Goal: Transaction & Acquisition: Purchase product/service

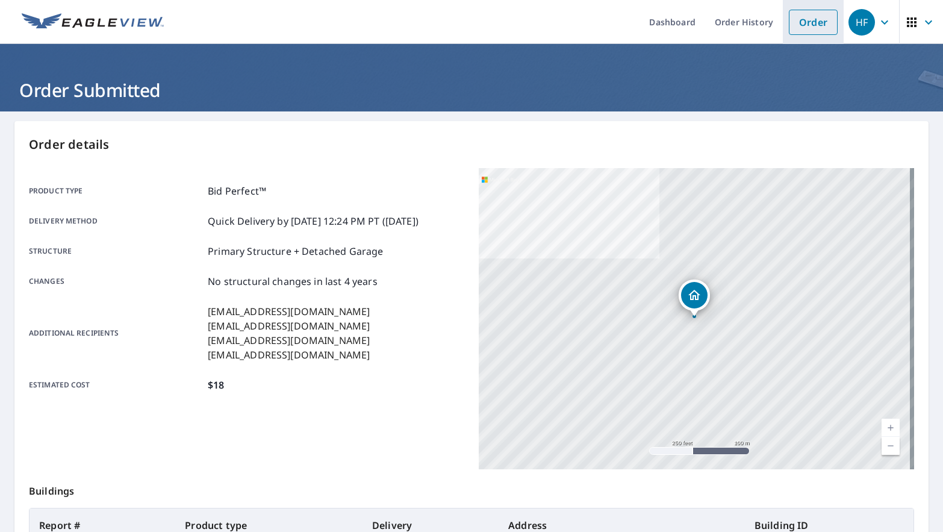
click at [789, 27] on link "Order" at bounding box center [813, 22] width 49 height 25
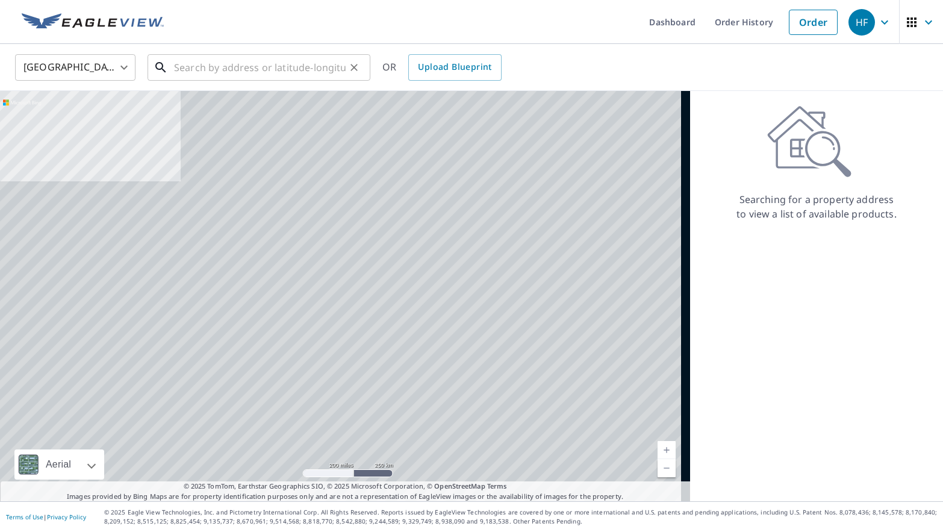
click at [223, 67] on input "text" at bounding box center [260, 68] width 172 height 34
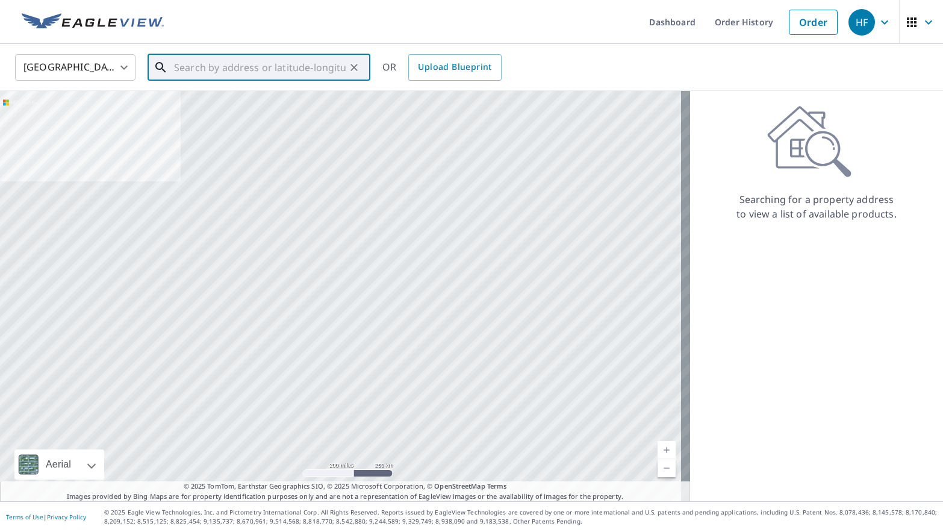
paste input "[STREET_ADDRESS]"
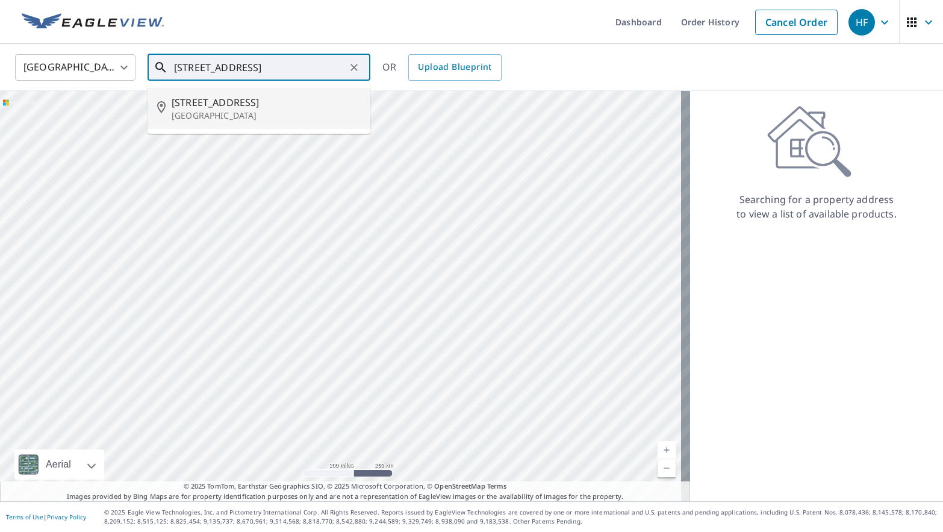
click at [275, 118] on p "[GEOGRAPHIC_DATA]" at bounding box center [266, 116] width 189 height 12
type input "[STREET_ADDRESS]"
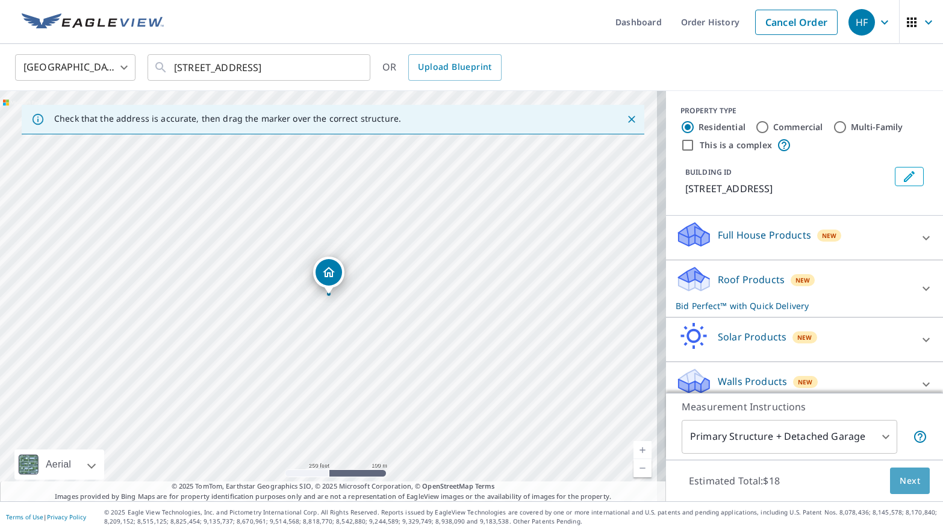
click at [908, 480] on span "Next" at bounding box center [910, 480] width 20 height 15
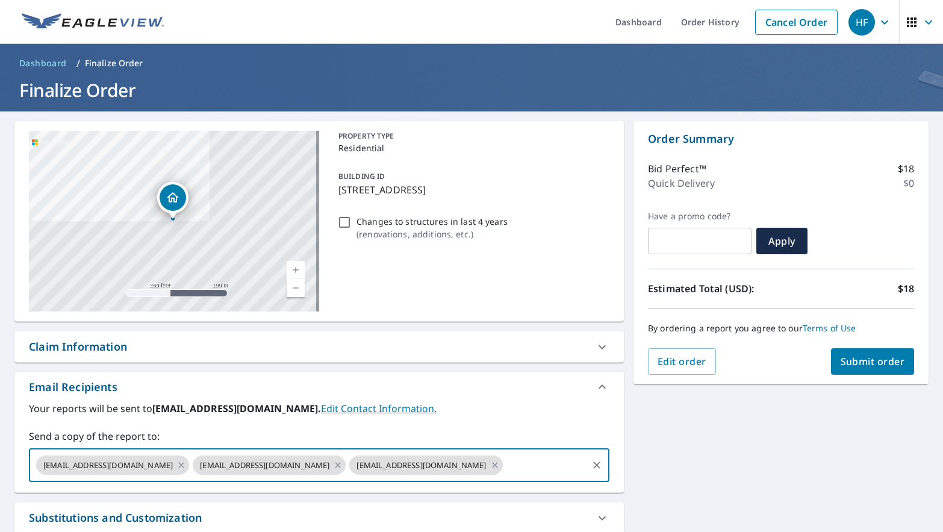
click at [505, 472] on input "text" at bounding box center [545, 465] width 81 height 23
paste input "[EMAIL_ADDRESS][DOMAIN_NAME]"
type input "[EMAIL_ADDRESS][DOMAIN_NAME]"
checkbox input "true"
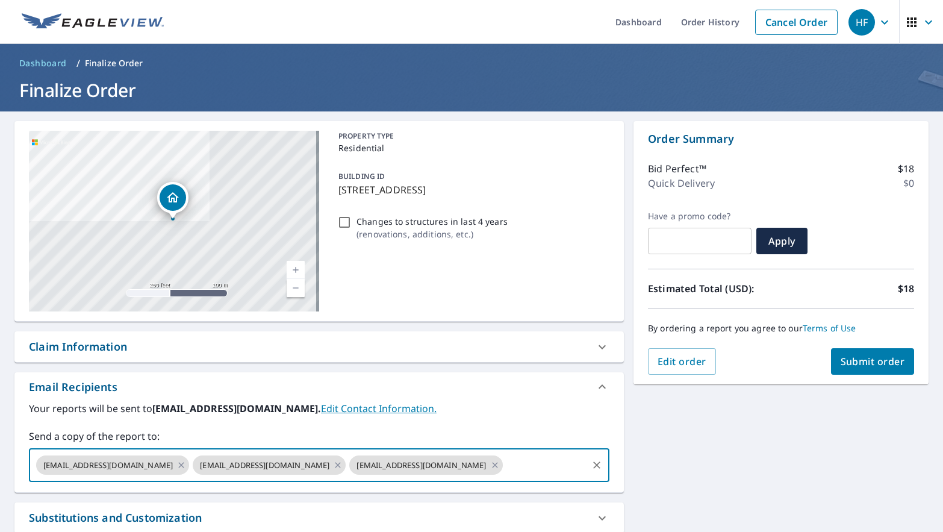
click at [484, 410] on label "Your reports will be sent to [EMAIL_ADDRESS][DOMAIN_NAME]. Edit Contact Informa…" at bounding box center [319, 408] width 581 height 14
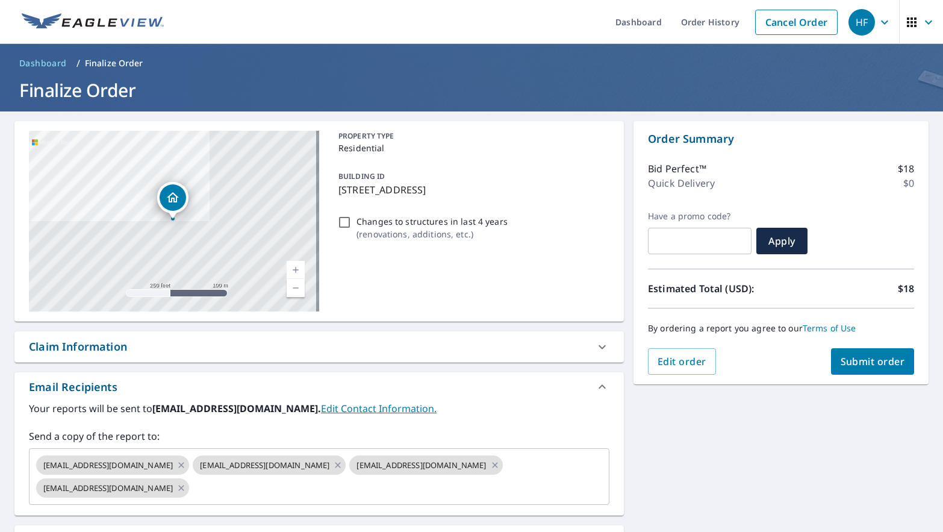
scroll to position [0, 0]
click at [261, 490] on input "text" at bounding box center [388, 487] width 395 height 23
click at [244, 490] on input "text" at bounding box center [388, 487] width 395 height 23
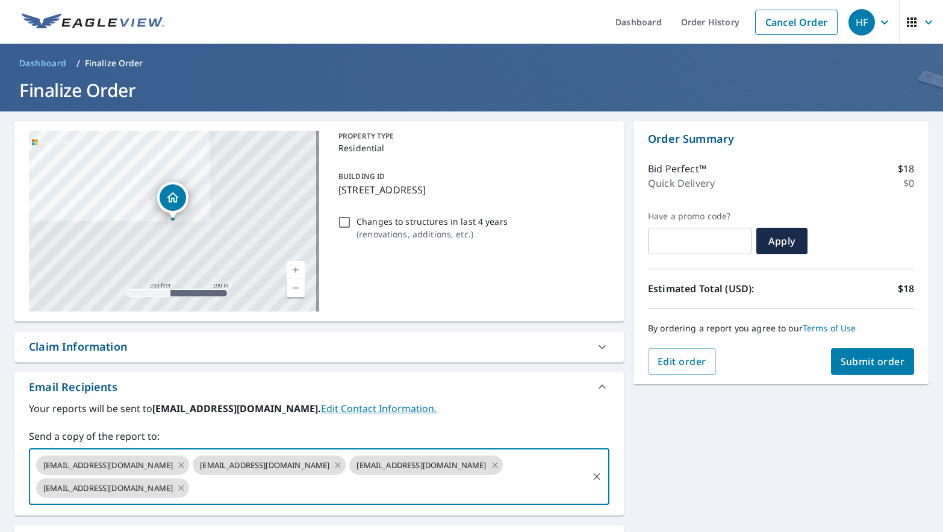
paste input "[EMAIL_ADDRESS][DOMAIN_NAME]"
type input "[EMAIL_ADDRESS][DOMAIN_NAME]"
click at [480, 408] on label "Your reports will be sent to [EMAIL_ADDRESS][DOMAIN_NAME]. Edit Contact Informa…" at bounding box center [319, 408] width 581 height 14
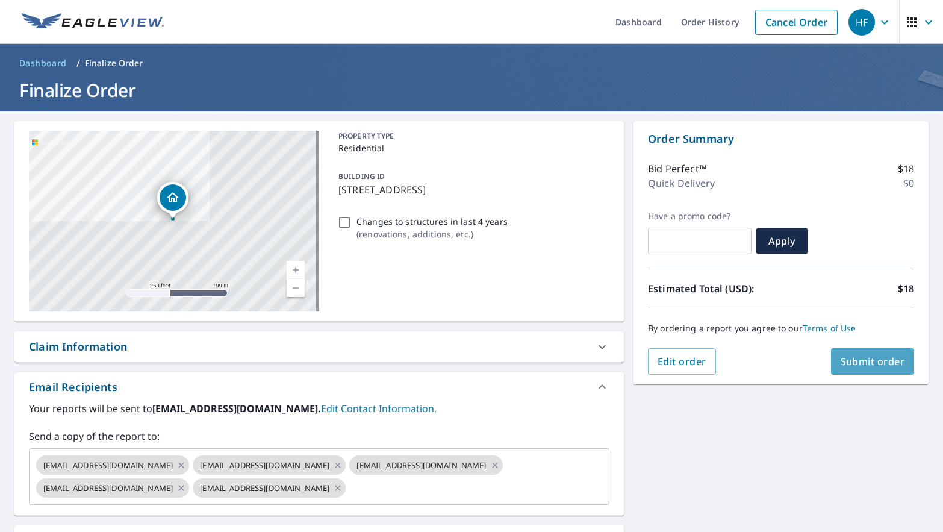
click at [855, 369] on button "Submit order" at bounding box center [873, 361] width 84 height 27
checkbox input "true"
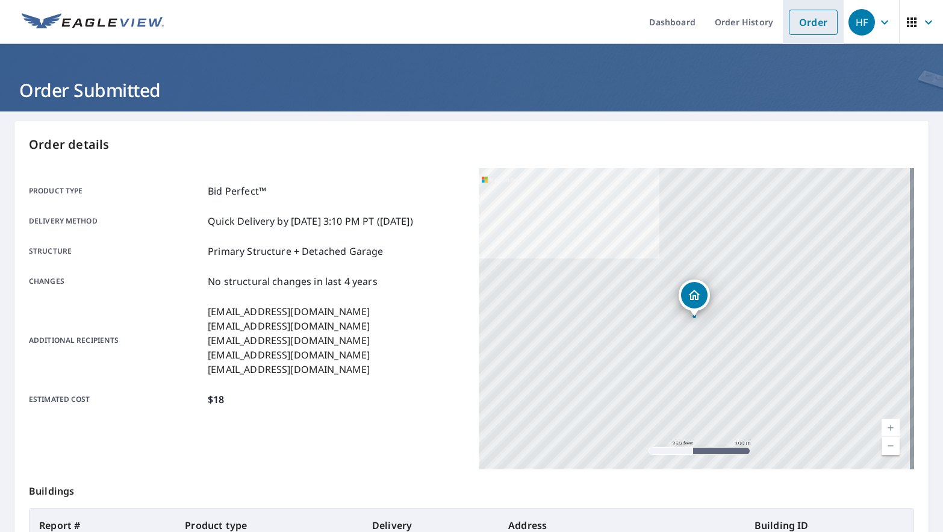
click at [799, 15] on link "Order" at bounding box center [813, 22] width 49 height 25
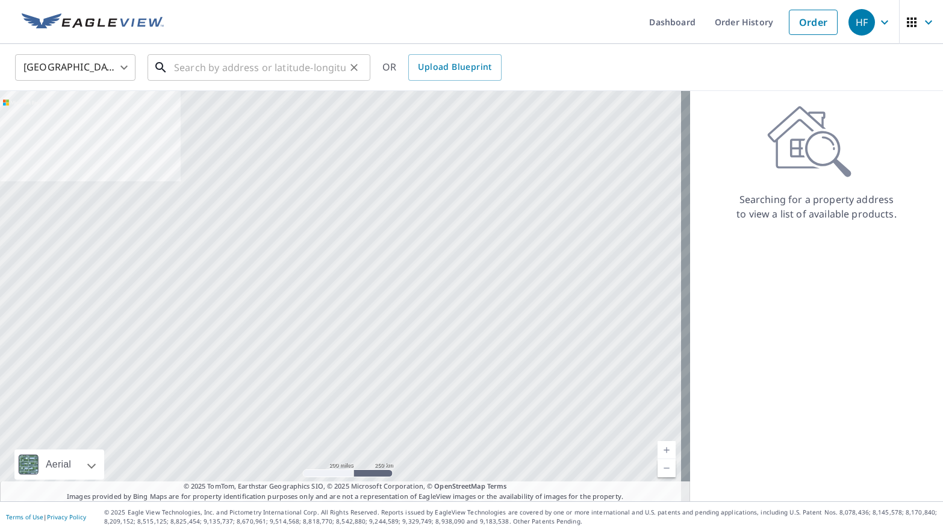
click at [264, 65] on input "text" at bounding box center [260, 68] width 172 height 34
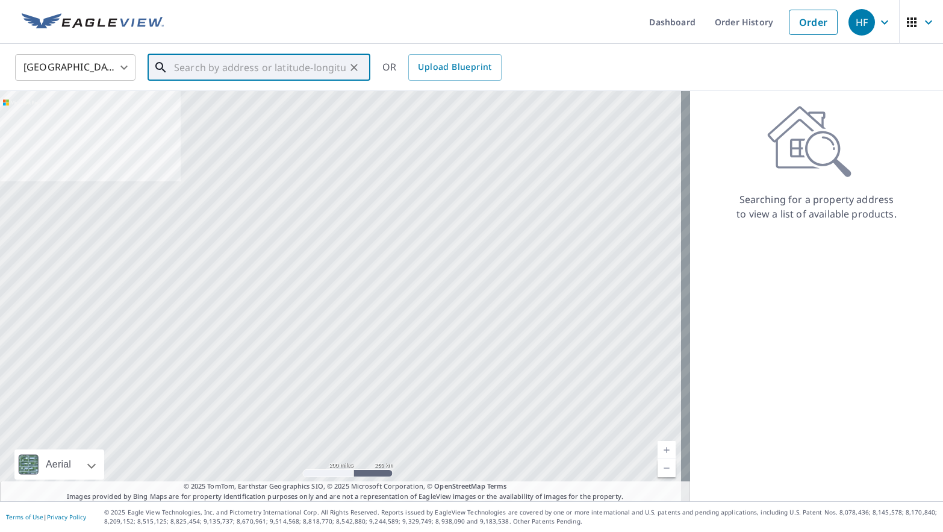
paste input "2912 [PERSON_NAME] CIR"
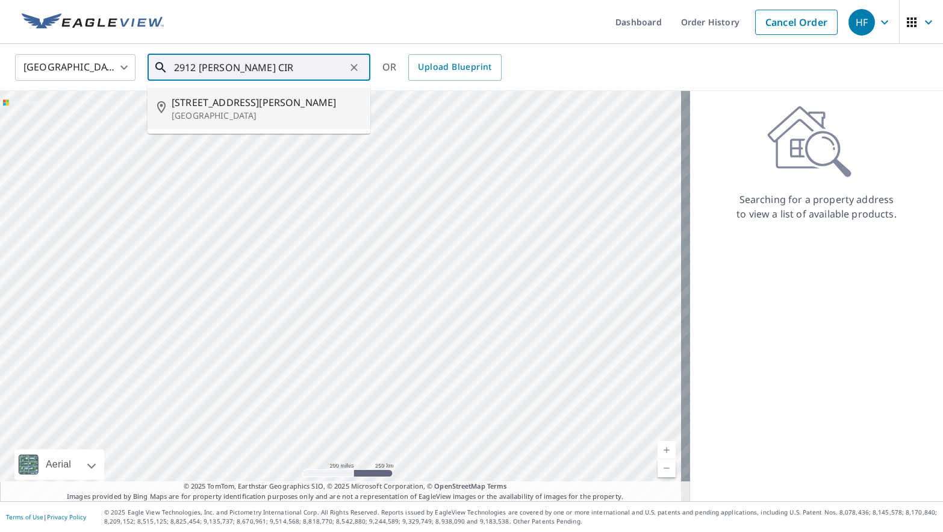
click at [287, 112] on p "[GEOGRAPHIC_DATA]" at bounding box center [266, 116] width 189 height 12
type input "[STREET_ADDRESS][PERSON_NAME]"
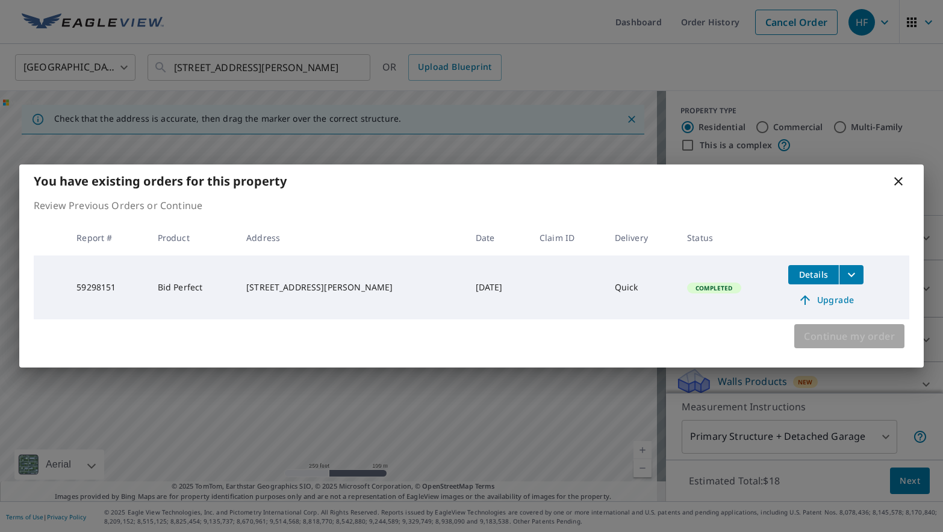
click at [835, 340] on span "Continue my order" at bounding box center [849, 336] width 91 height 17
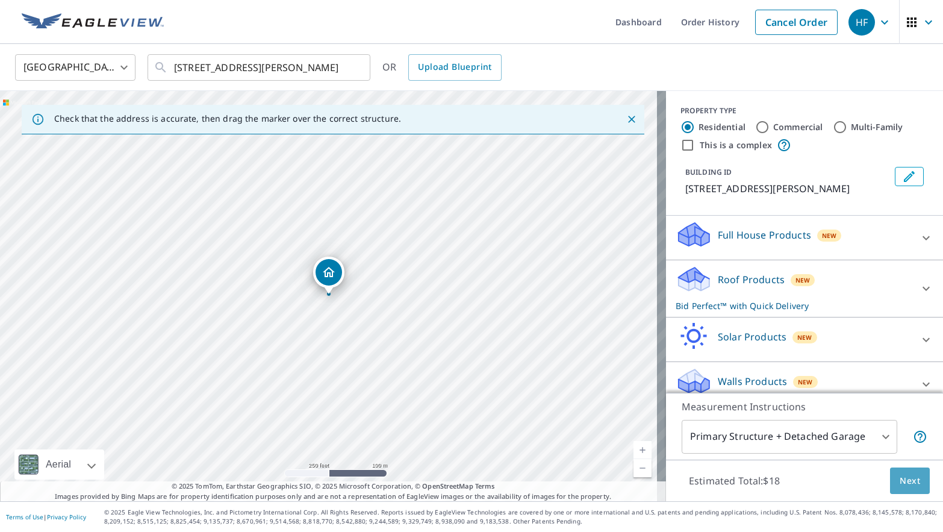
click at [900, 479] on span "Next" at bounding box center [910, 480] width 20 height 15
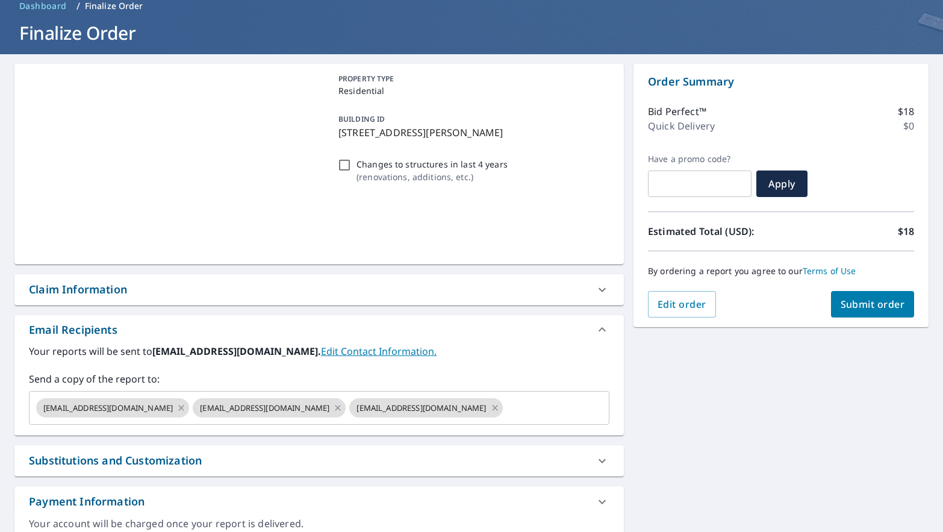
scroll to position [60, 0]
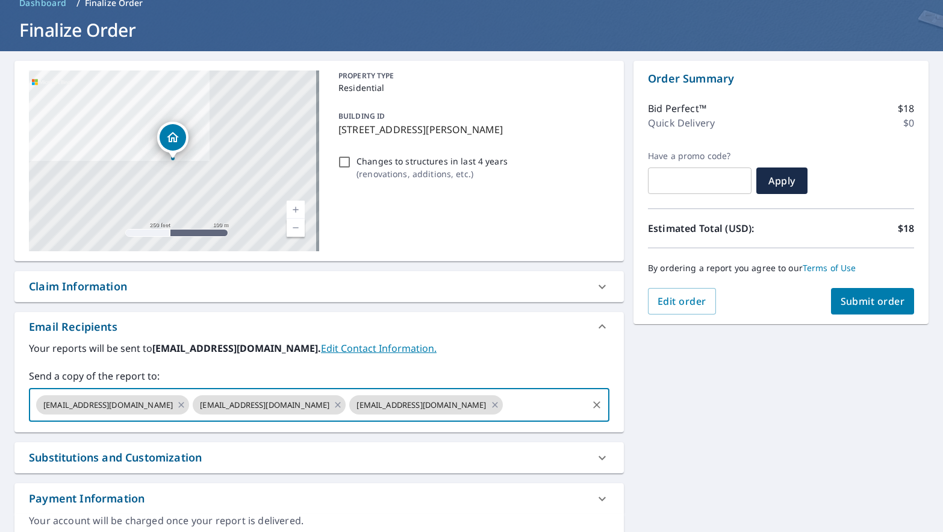
click at [505, 397] on input "text" at bounding box center [545, 404] width 81 height 23
click at [505, 407] on input "text" at bounding box center [545, 404] width 81 height 23
paste input "[EMAIL_ADDRESS][DOMAIN_NAME]"
type input "[EMAIL_ADDRESS][DOMAIN_NAME]"
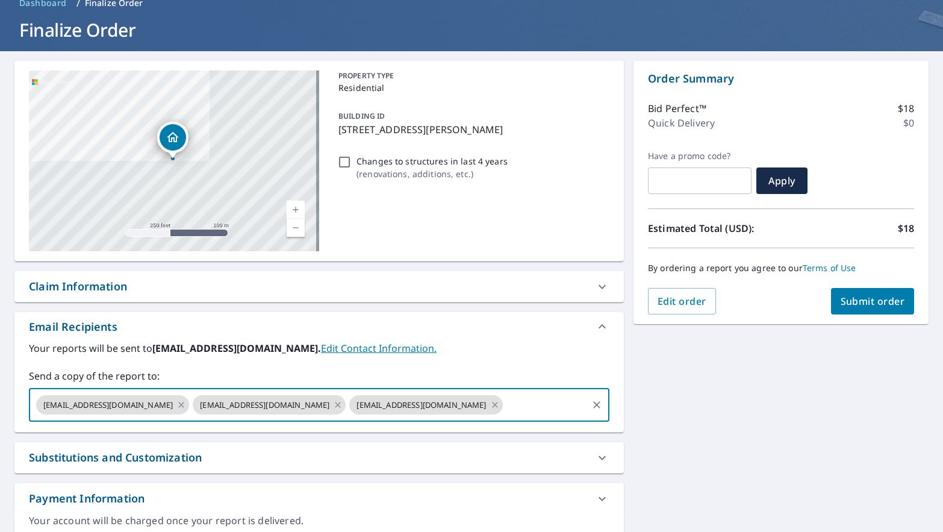
click at [485, 360] on div "Your reports will be sent to [EMAIL_ADDRESS][DOMAIN_NAME]. Edit Contact Informa…" at bounding box center [319, 381] width 581 height 81
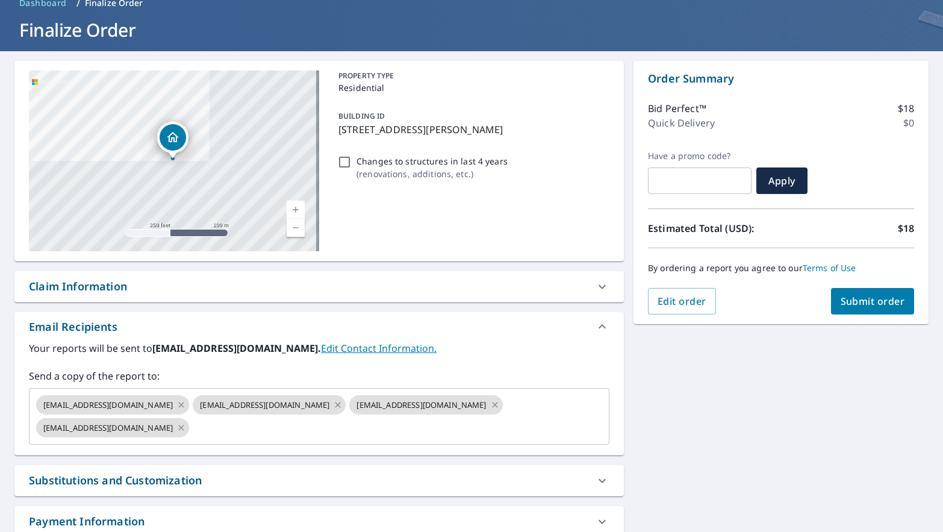
click at [843, 305] on span "Submit order" at bounding box center [873, 301] width 64 height 13
checkbox input "true"
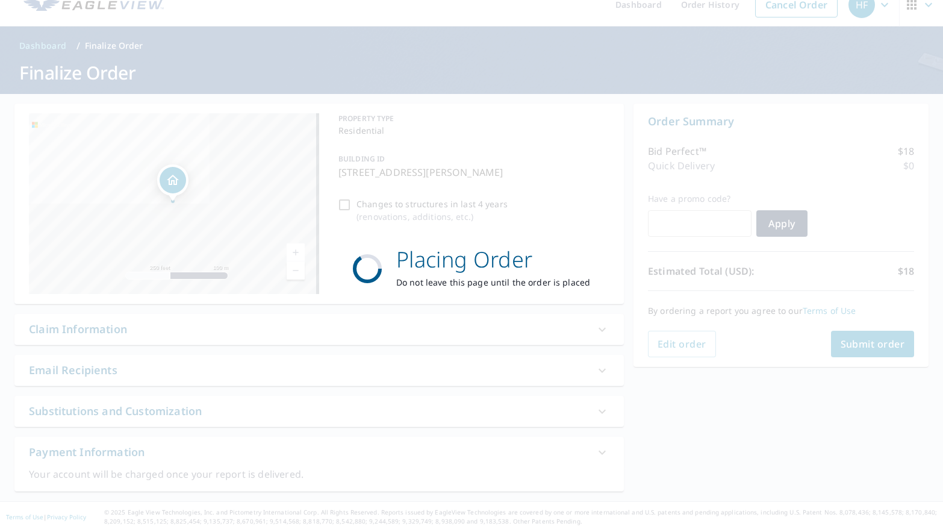
scroll to position [17, 0]
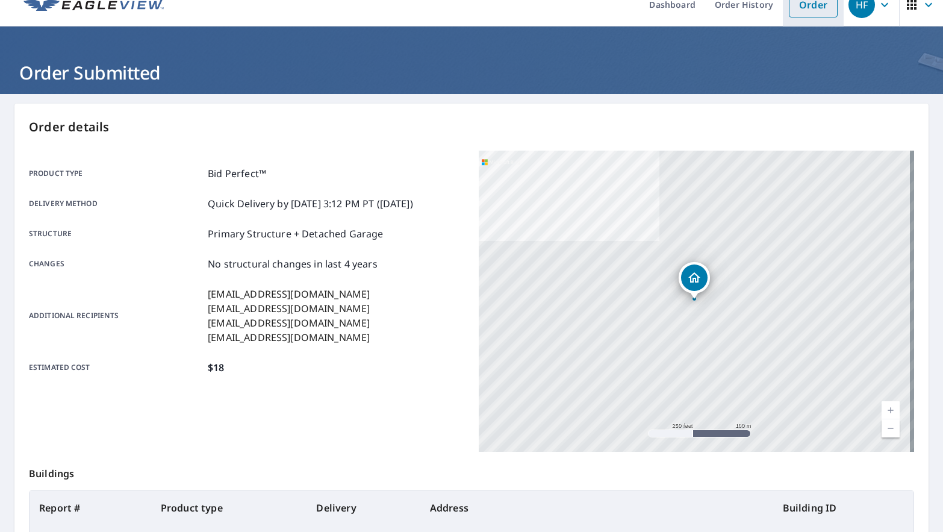
click at [802, 6] on link "Order" at bounding box center [813, 4] width 49 height 25
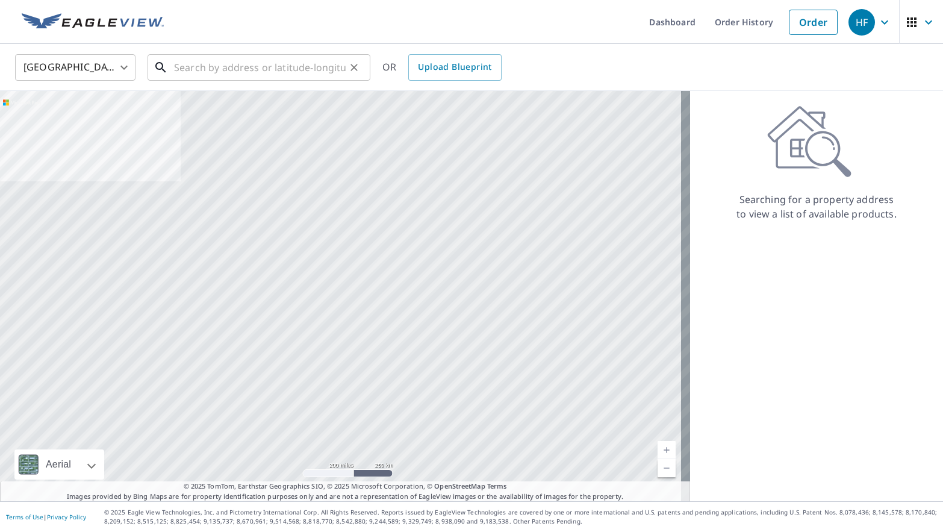
click at [207, 66] on input "text" at bounding box center [260, 68] width 172 height 34
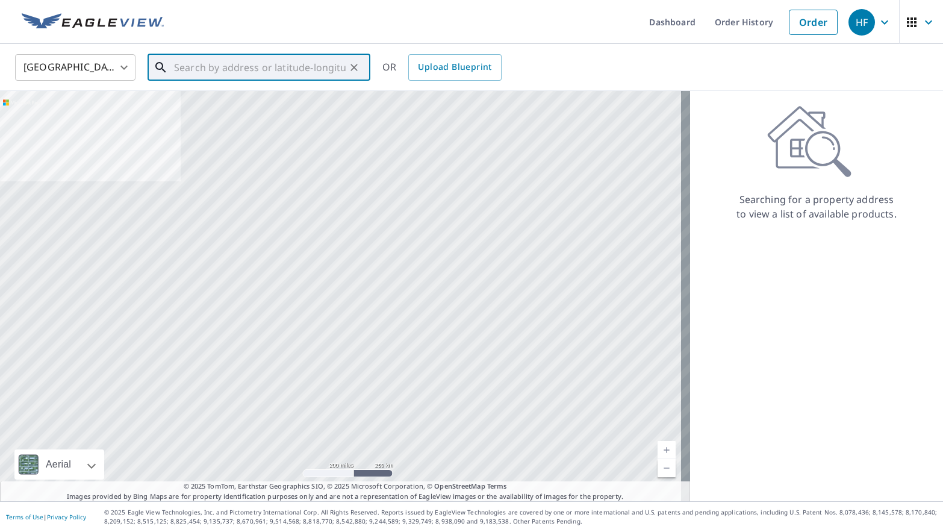
paste input "[STREET_ADDRESS][PERSON_NAME]"
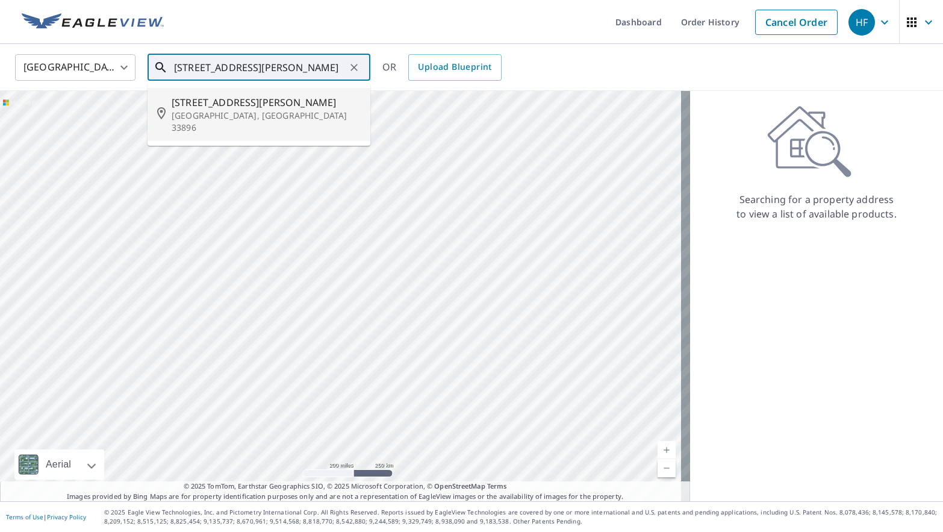
click at [258, 115] on p "[GEOGRAPHIC_DATA], [GEOGRAPHIC_DATA] 33896" at bounding box center [266, 122] width 189 height 24
type input "[STREET_ADDRESS][PERSON_NAME][PERSON_NAME]"
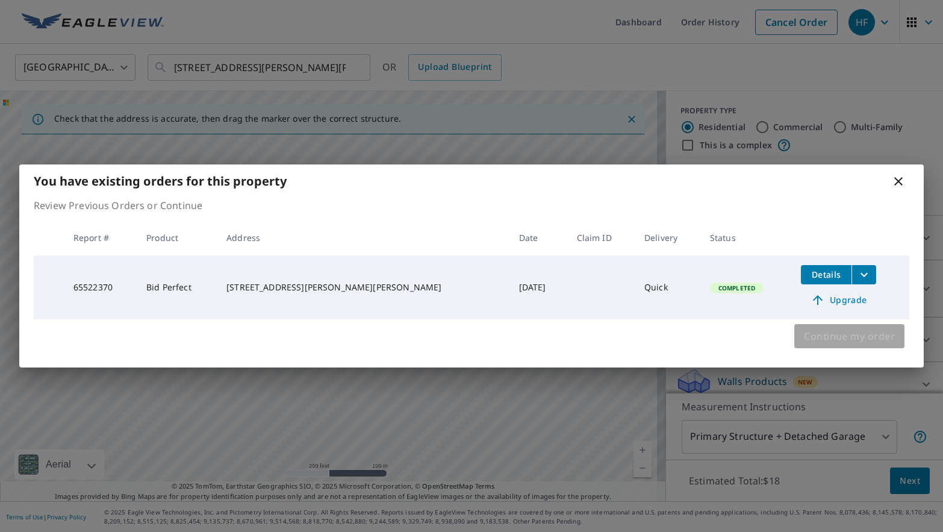
click at [820, 340] on span "Continue my order" at bounding box center [849, 336] width 91 height 17
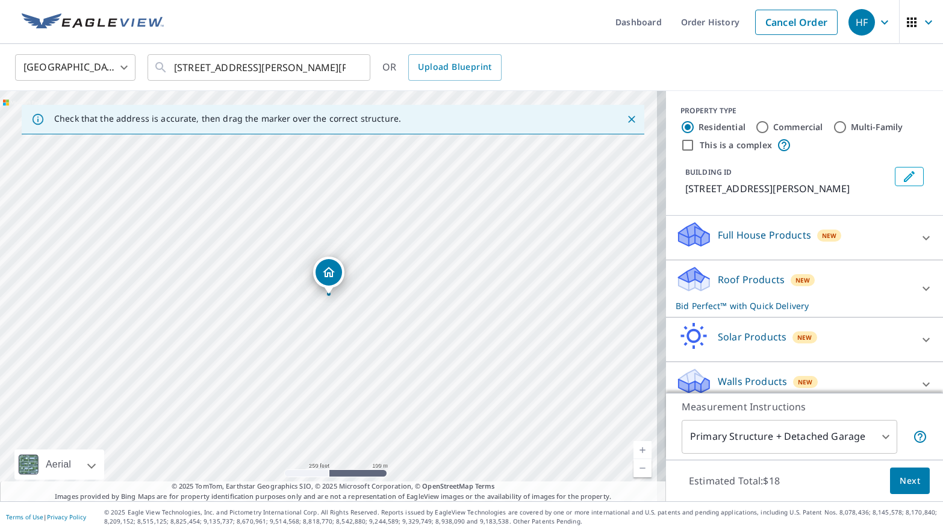
click at [901, 477] on span "Next" at bounding box center [910, 480] width 20 height 15
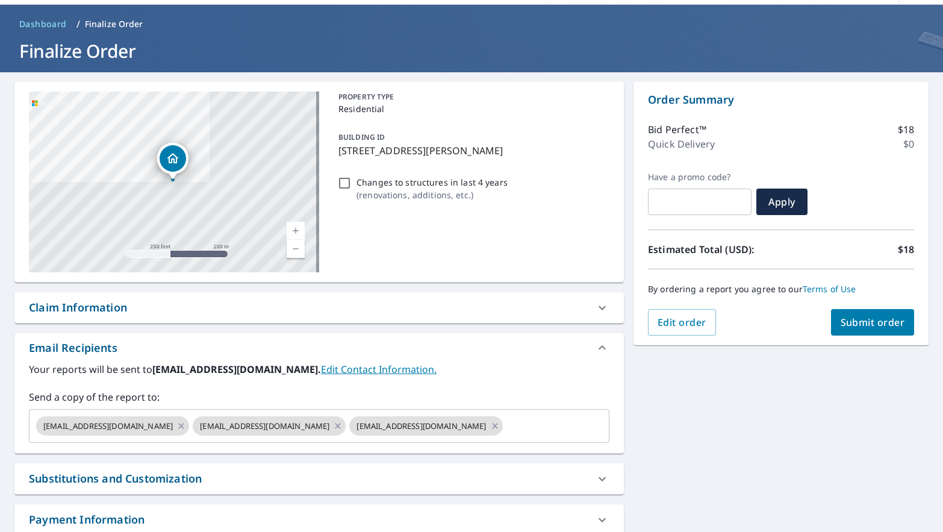
scroll to position [60, 0]
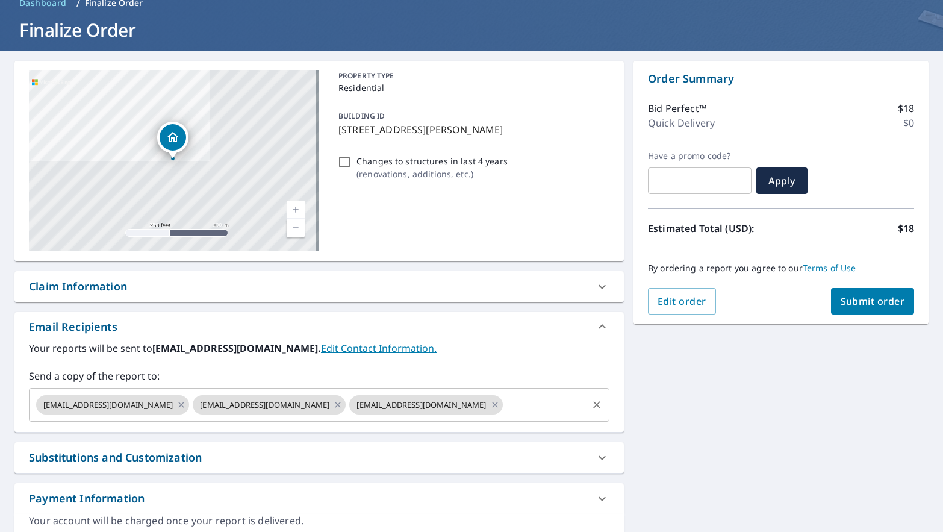
click at [505, 402] on input "text" at bounding box center [545, 404] width 81 height 23
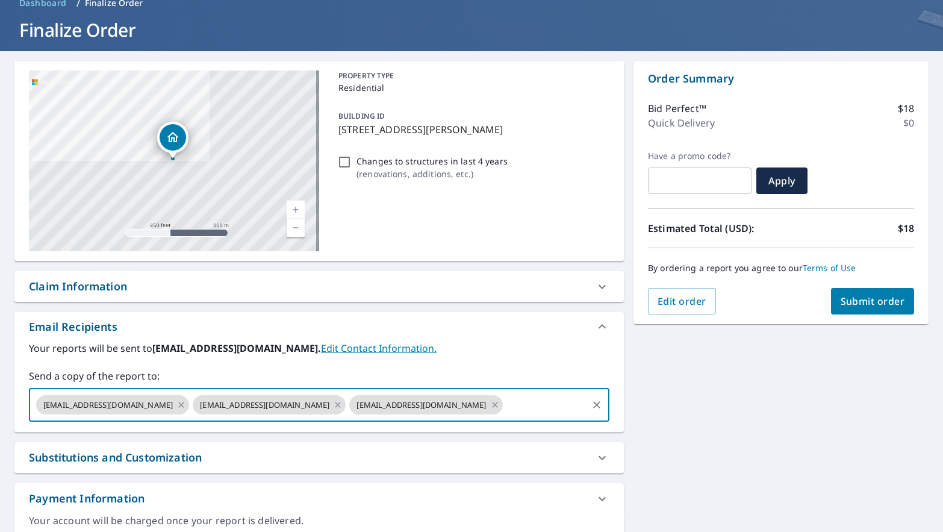
click at [505, 407] on input "text" at bounding box center [545, 404] width 81 height 23
paste input "[EMAIL_ADDRESS][DOMAIN_NAME]"
type input "[EMAIL_ADDRESS][DOMAIN_NAME]"
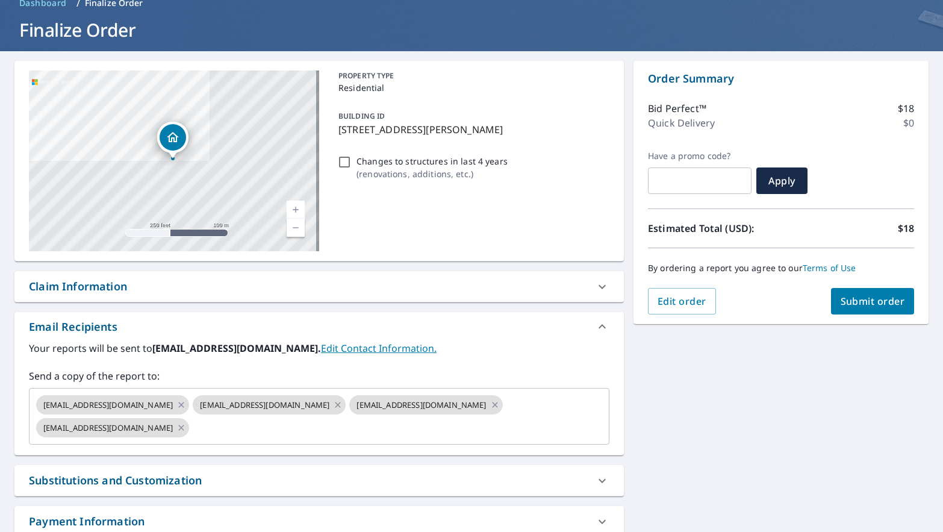
click at [490, 370] on label "Send a copy of the report to:" at bounding box center [319, 376] width 581 height 14
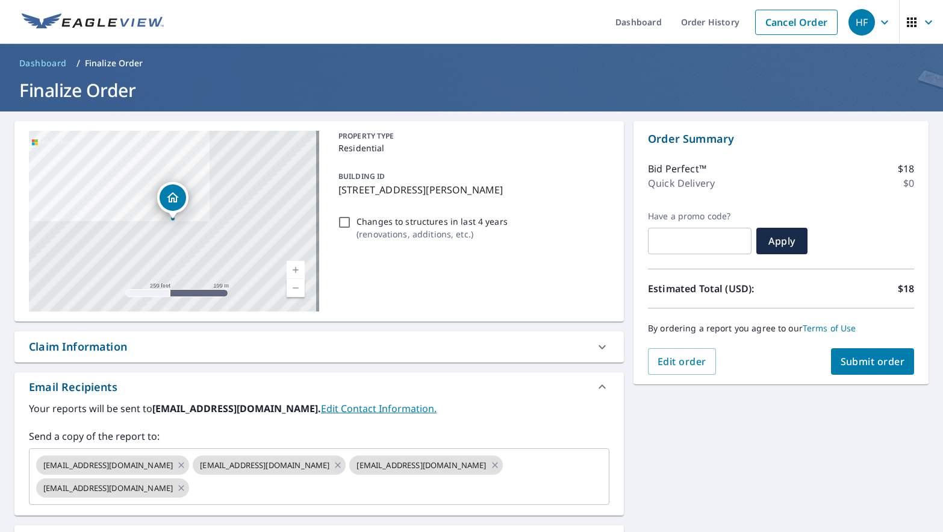
click at [873, 364] on span "Submit order" at bounding box center [873, 361] width 64 height 13
checkbox input "true"
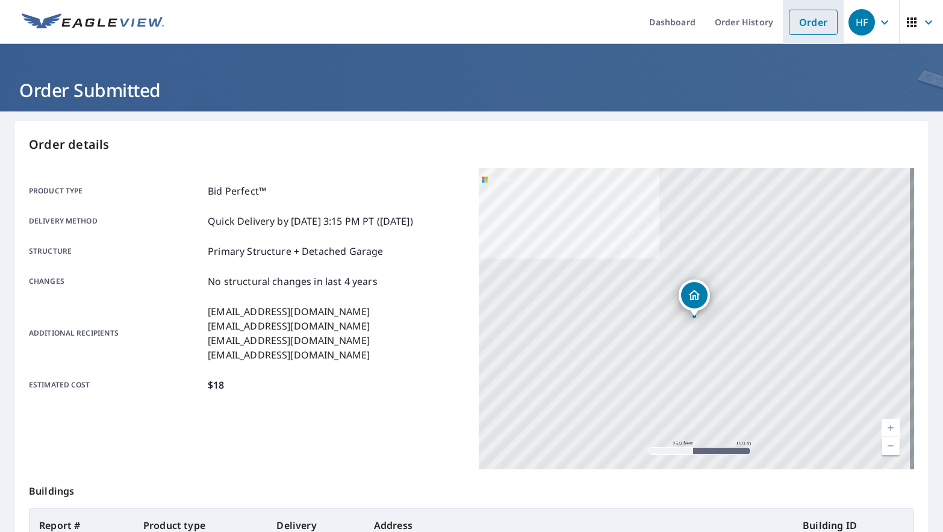
click at [810, 27] on link "Order" at bounding box center [813, 22] width 49 height 25
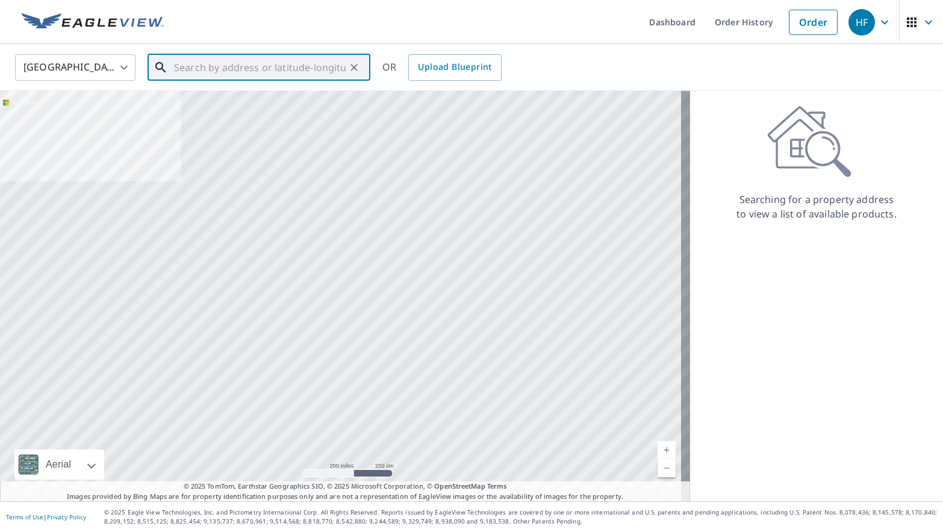
click at [248, 67] on input "text" at bounding box center [260, 68] width 172 height 34
paste input "[STREET_ADDRESS]"
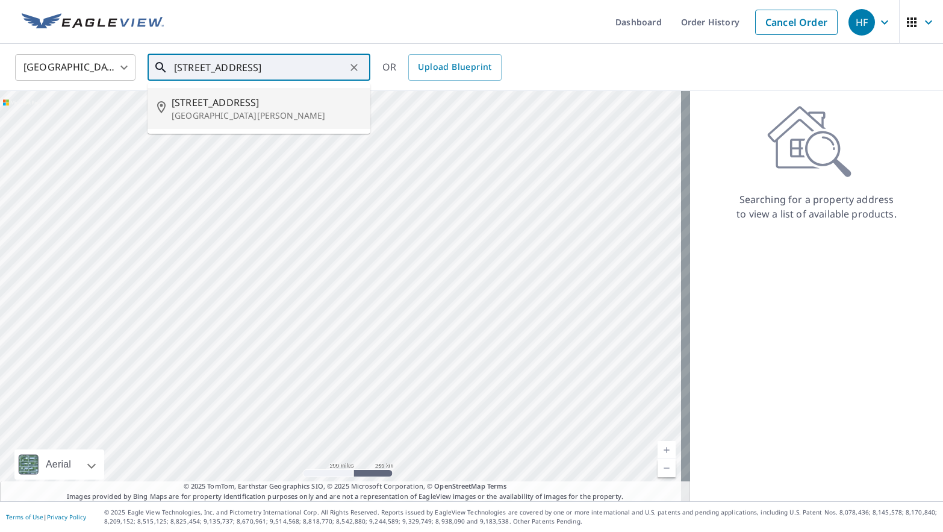
click at [286, 116] on p "[GEOGRAPHIC_DATA][PERSON_NAME]" at bounding box center [266, 116] width 189 height 12
type input "[STREET_ADDRESS][PERSON_NAME]"
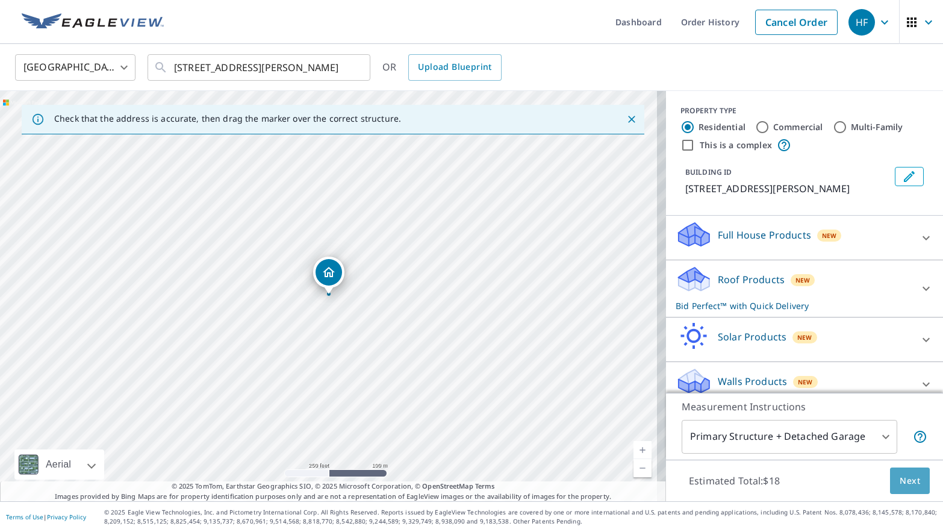
click at [900, 483] on span "Next" at bounding box center [910, 480] width 20 height 15
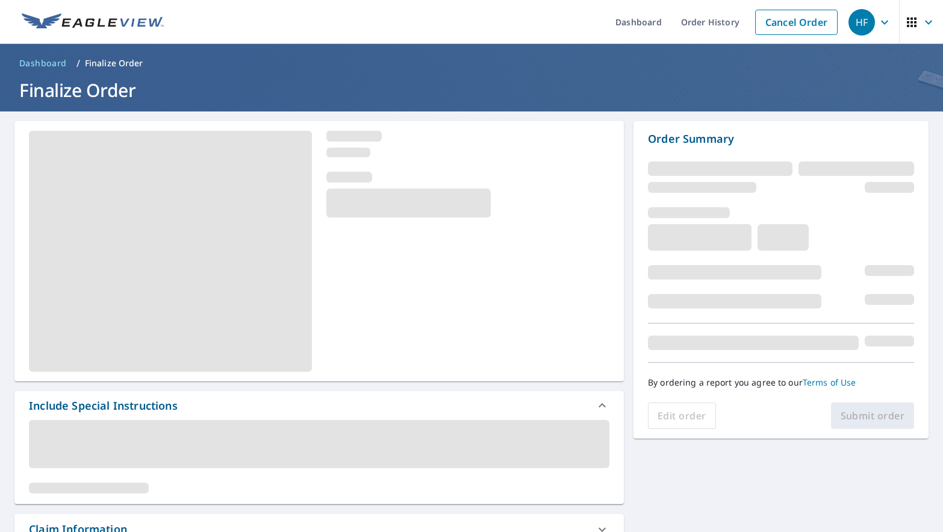
scroll to position [60, 0]
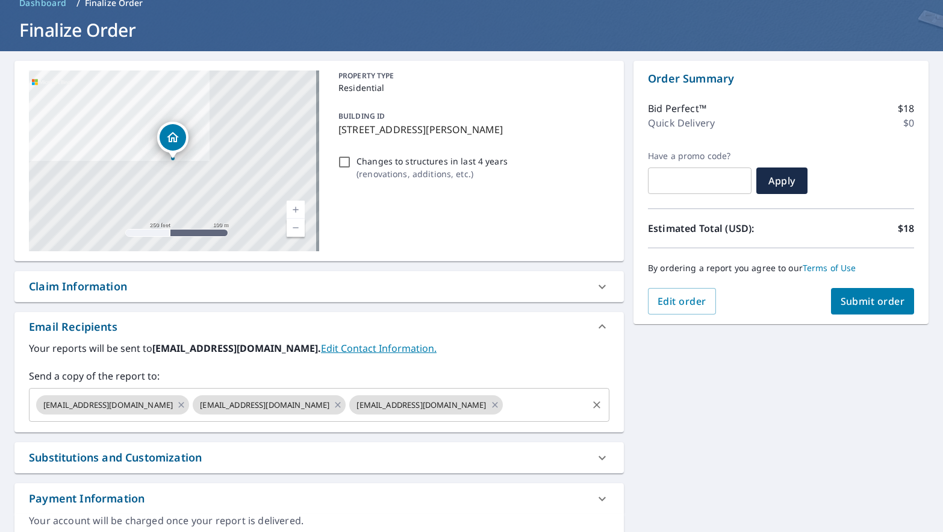
click at [513, 409] on input "text" at bounding box center [545, 404] width 81 height 23
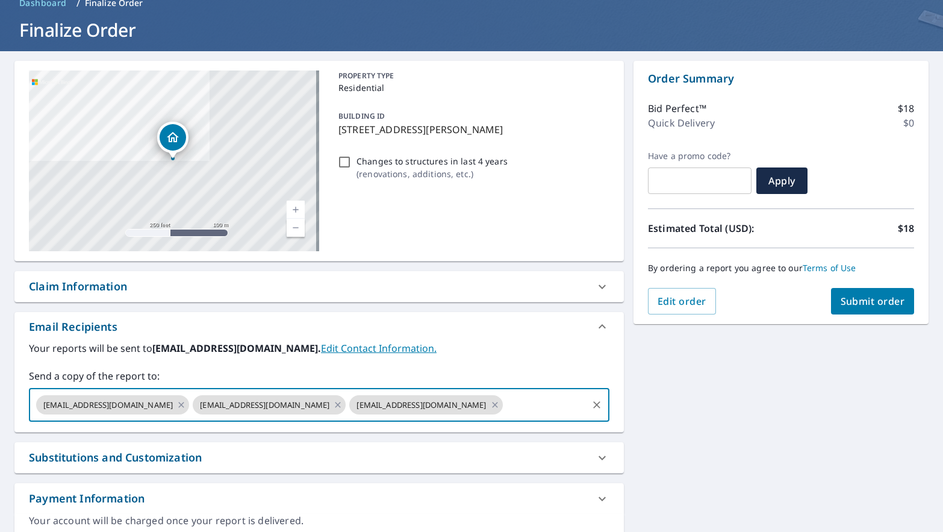
paste input "[EMAIL_ADDRESS][DOMAIN_NAME]"
type input "[EMAIL_ADDRESS][DOMAIN_NAME]"
click at [499, 352] on label "Your reports will be sent to [EMAIL_ADDRESS][DOMAIN_NAME]. Edit Contact Informa…" at bounding box center [319, 348] width 581 height 14
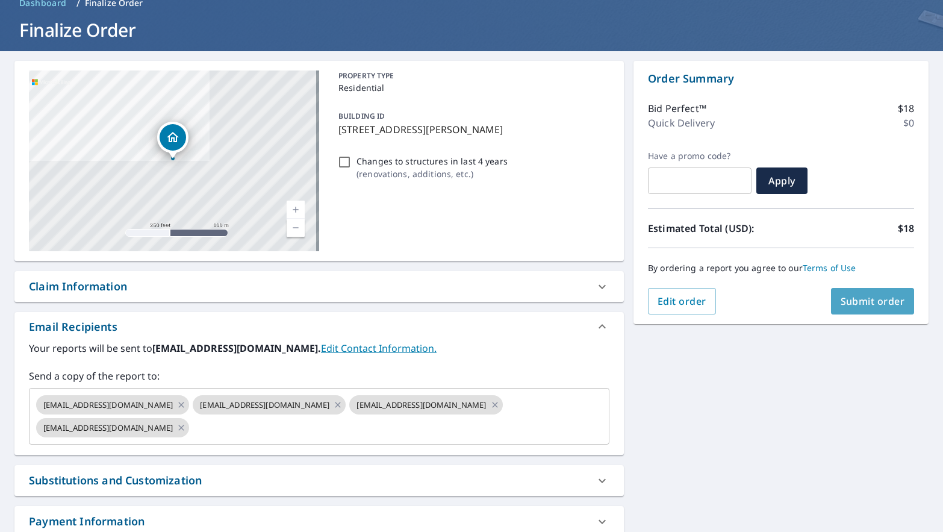
click at [844, 298] on span "Submit order" at bounding box center [873, 301] width 64 height 13
checkbox input "true"
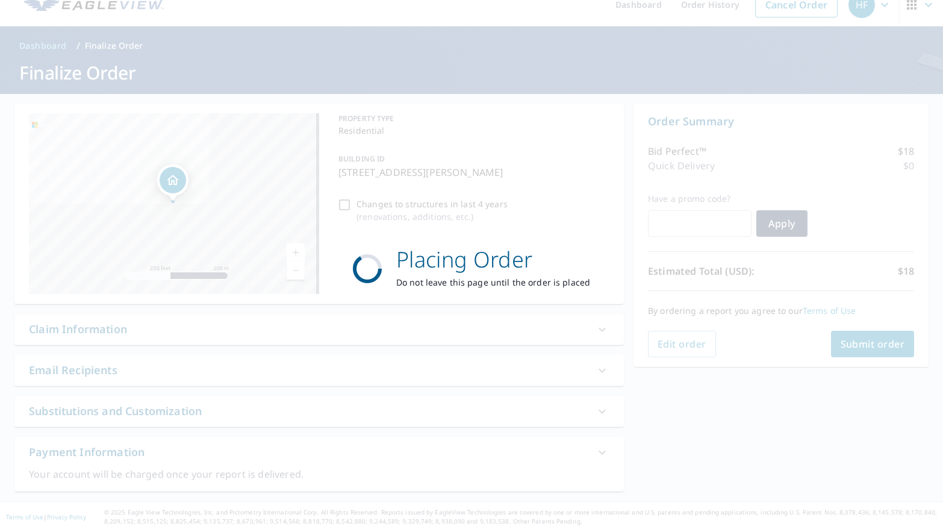
scroll to position [17, 0]
